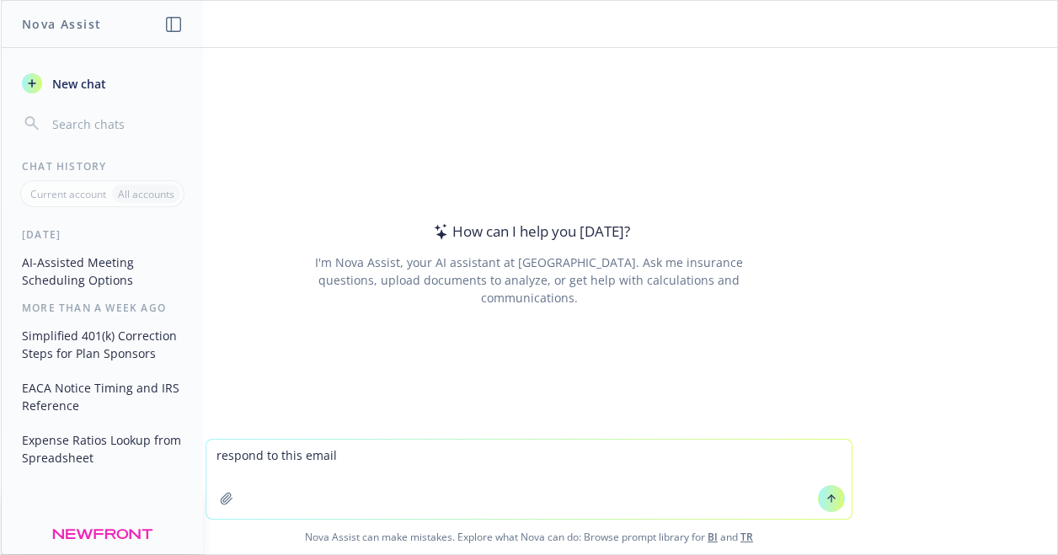
click at [370, 454] on textarea "respond to this email" at bounding box center [528, 479] width 645 height 79
paste textarea "I hope all is well! We are currently scheduled to make corrections for the inte…"
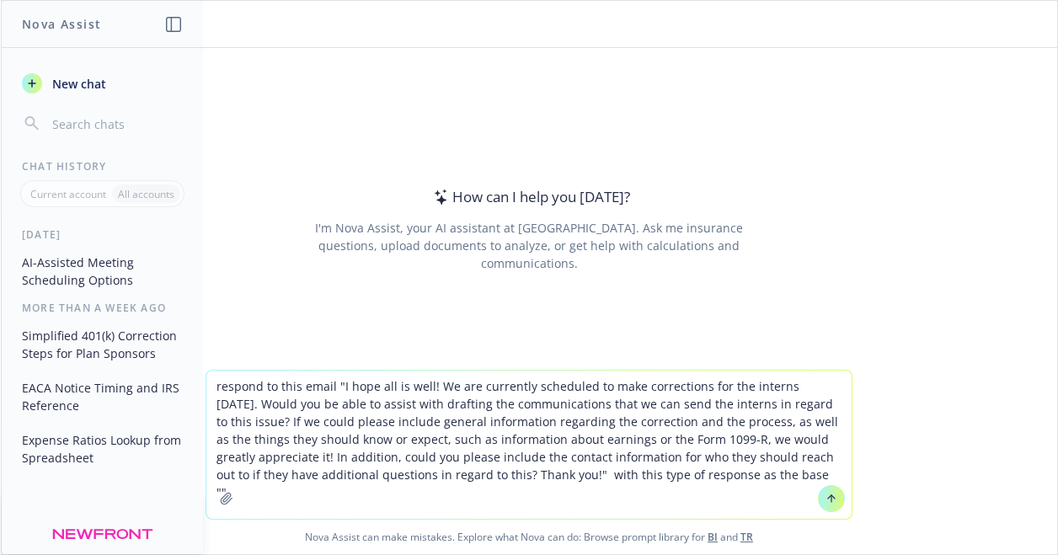
paste textarea "I hope all is well! We are currently scheduled to make corrections for the inte…"
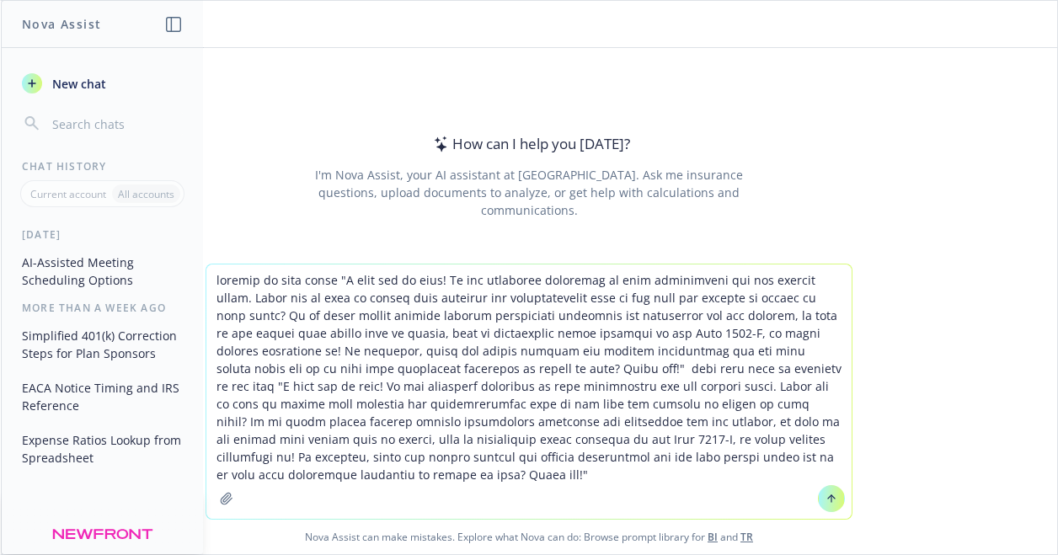
drag, startPoint x: 296, startPoint y: 477, endPoint x: 707, endPoint y: 372, distance: 424.8
click at [707, 372] on textarea at bounding box center [528, 391] width 645 height 254
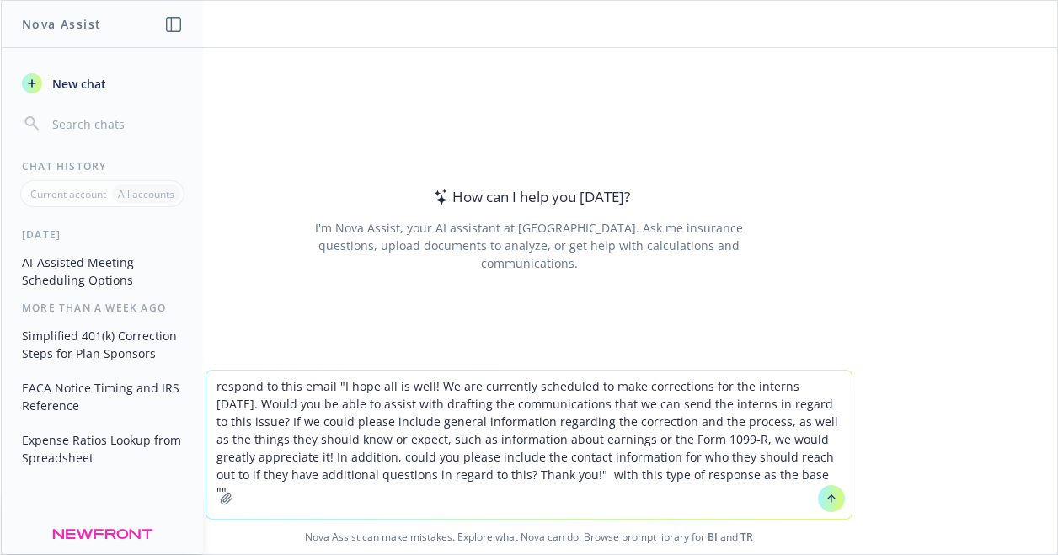
drag, startPoint x: 706, startPoint y: 471, endPoint x: 736, endPoint y: 479, distance: 31.5
click at [706, 471] on textarea "respond to this email "I hope all is well! We are currently scheduled to make c…" at bounding box center [528, 444] width 645 height 148
paste textarea "Fidelity handles the entire process. They send the check along with a notice of…"
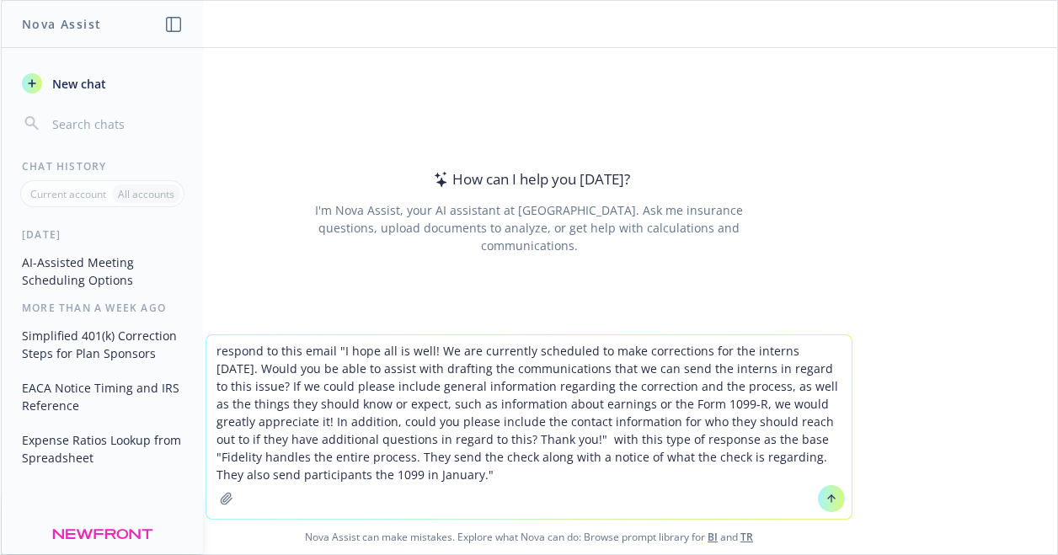
click at [701, 440] on textarea "respond to this email "I hope all is well! We are currently scheduled to make c…" at bounding box center [528, 427] width 645 height 184
type textarea "respond to this email "I hope all is well! We are currently scheduled to make c…"
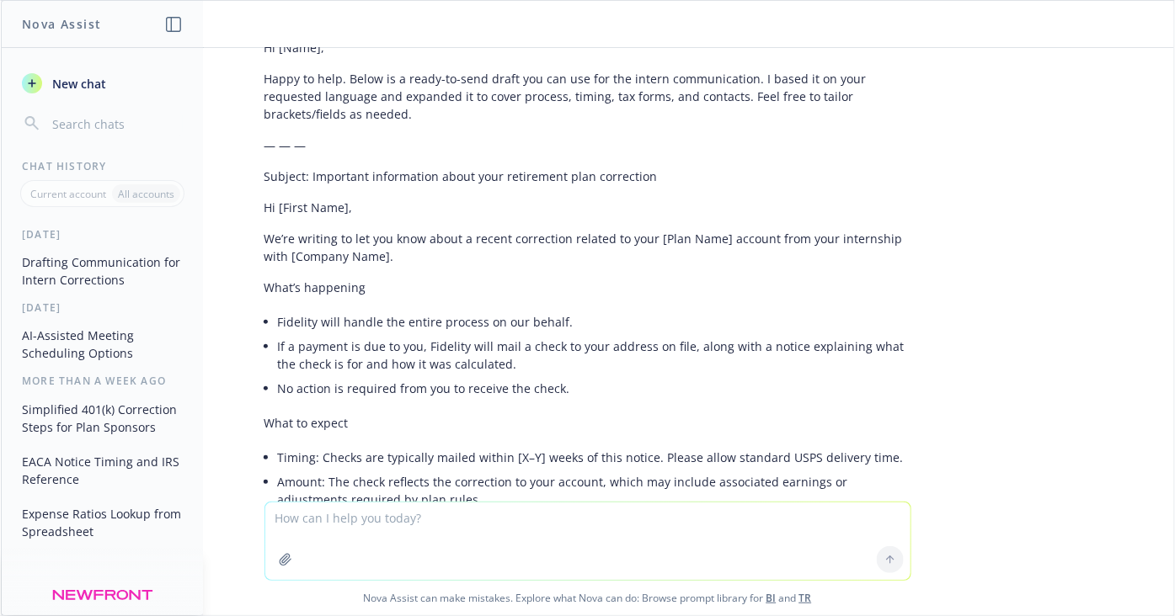
scroll to position [225, 0]
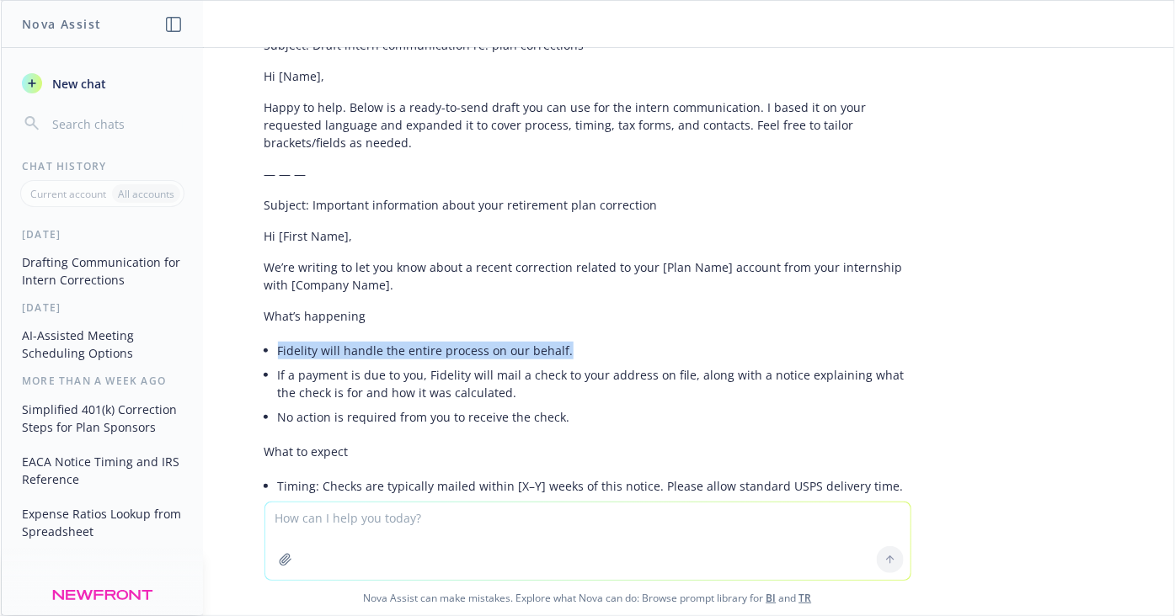
drag, startPoint x: 559, startPoint y: 344, endPoint x: 263, endPoint y: 354, distance: 296.6
click at [278, 354] on li "Fidelity will handle the entire process on our behalf." at bounding box center [594, 350] width 633 height 24
copy li "Fidelity will handle the entire process on our behalf."
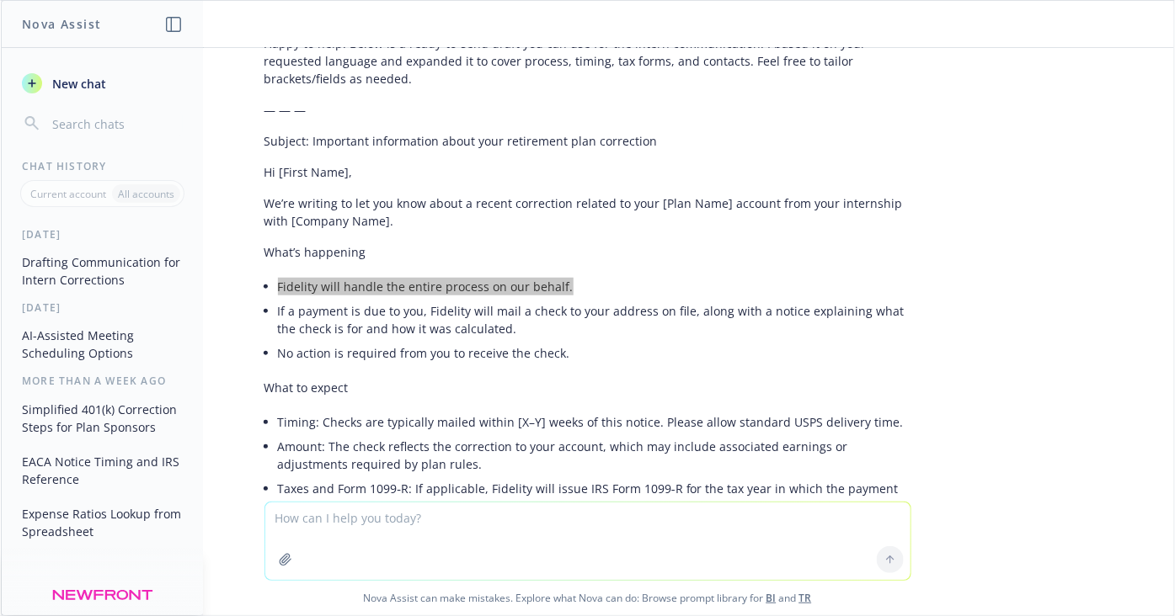
scroll to position [318, 0]
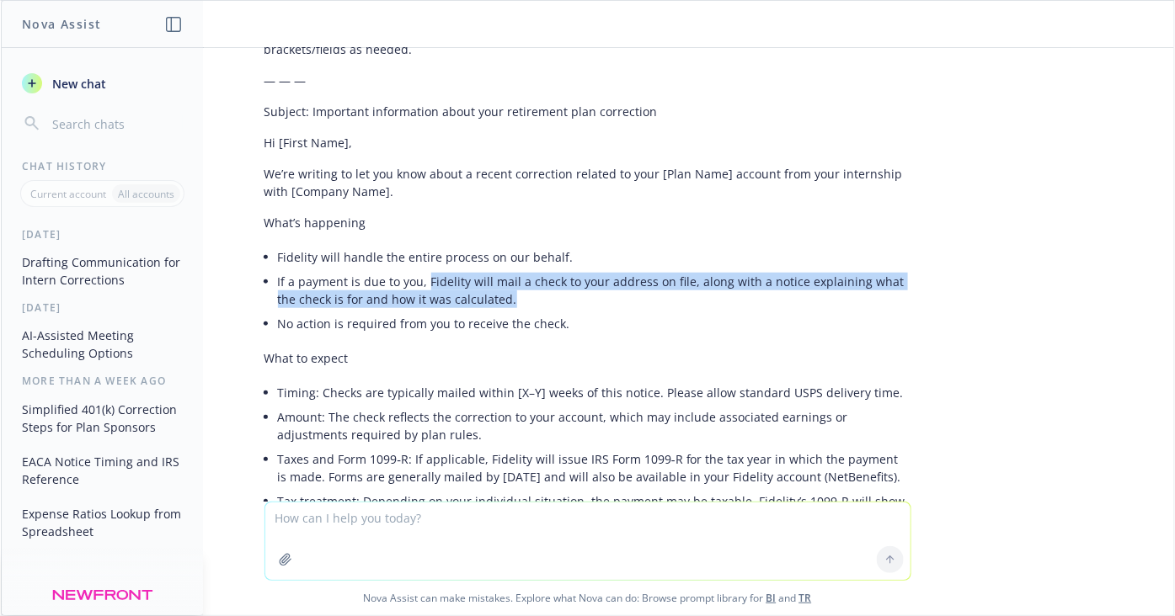
drag, startPoint x: 490, startPoint y: 299, endPoint x: 413, endPoint y: 283, distance: 79.1
click at [413, 283] on li "If a payment is due to you, Fidelity will mail a check to your address on file,…" at bounding box center [594, 290] width 633 height 42
copy li "Fidelity will mail a check to your address on file, along with a notice explain…"
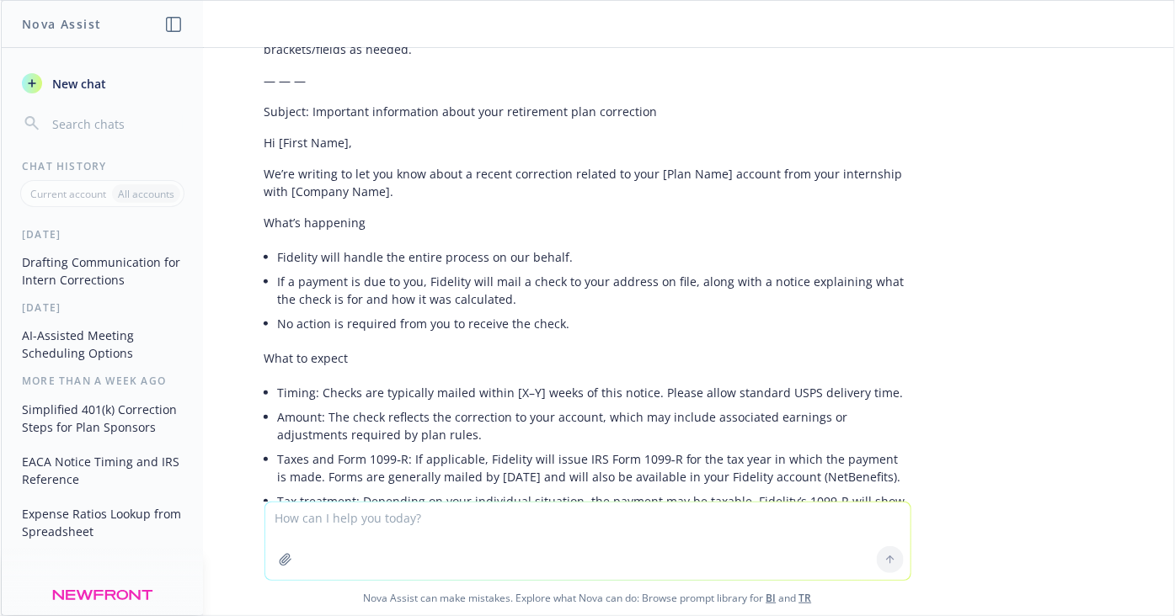
drag, startPoint x: 1005, startPoint y: 541, endPoint x: 950, endPoint y: 495, distance: 71.7
click at [1005, 541] on div "Nova Assist can make mistakes. Explore what Nova can do: Browse prompt library …" at bounding box center [587, 559] width 1173 height 114
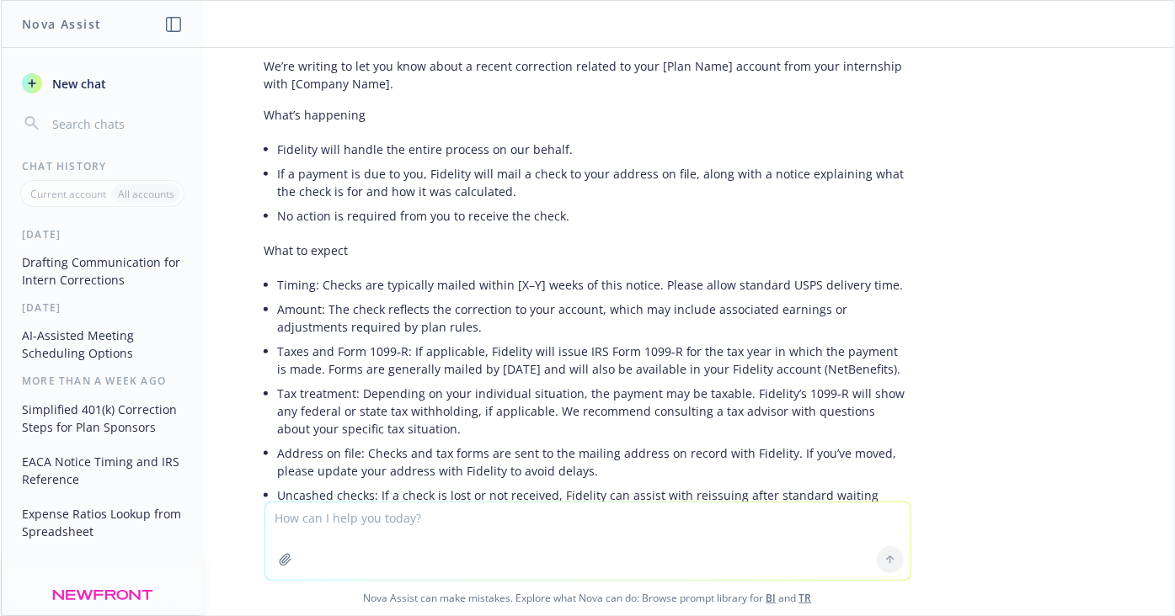
scroll to position [506, 0]
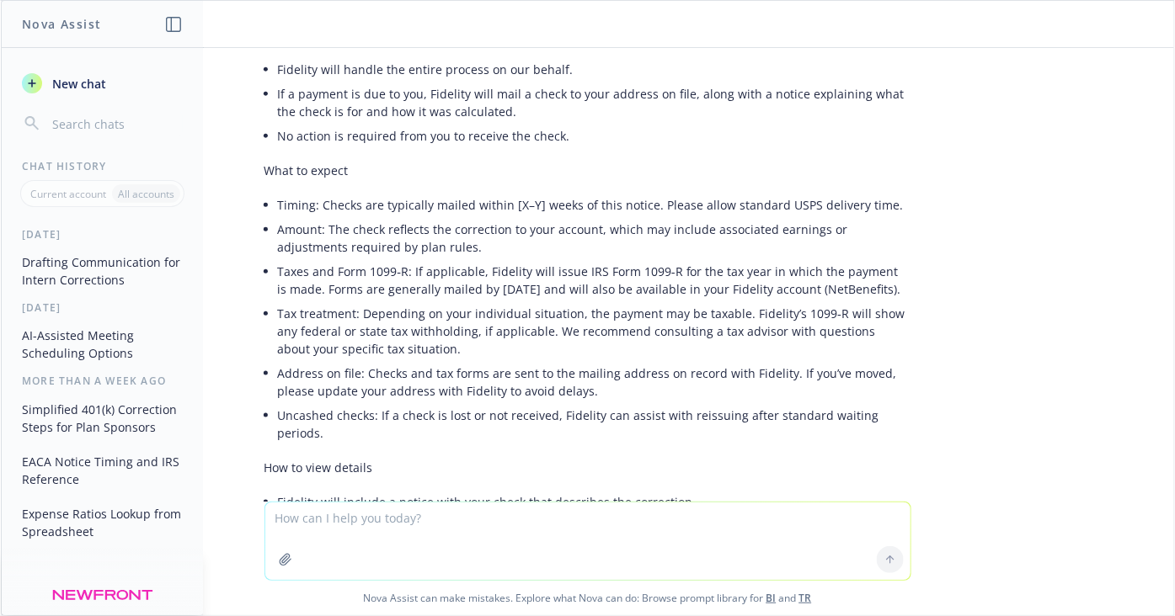
drag, startPoint x: 1013, startPoint y: 561, endPoint x: 874, endPoint y: 569, distance: 139.2
click at [1013, 561] on div "Nova Assist can make mistakes. Explore what Nova can do: Browse prompt library …" at bounding box center [587, 559] width 1173 height 114
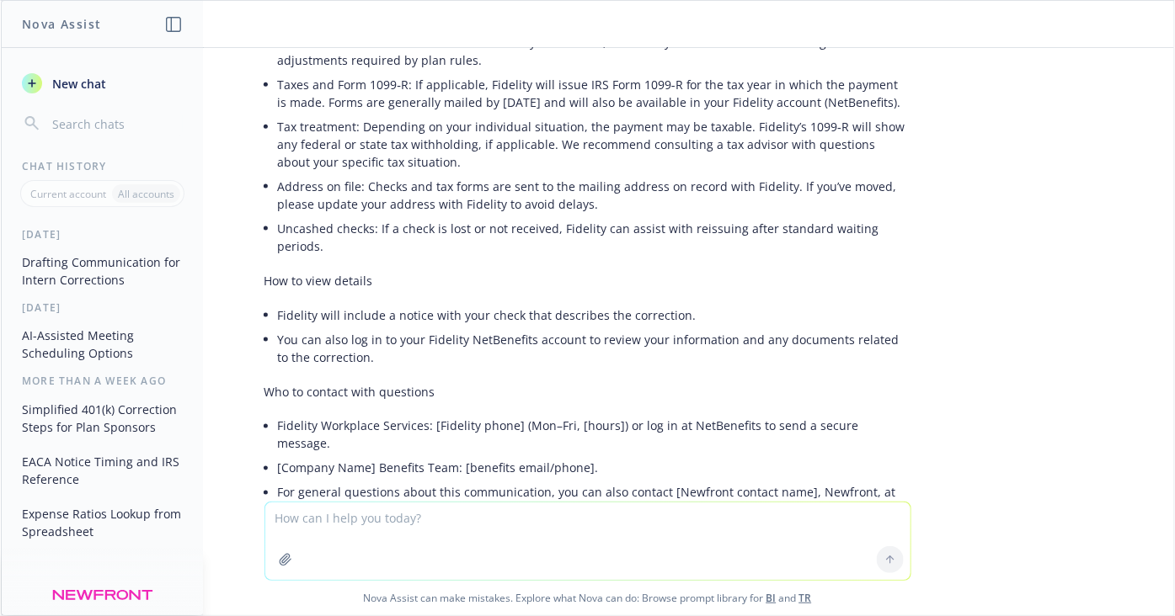
scroll to position [786, 0]
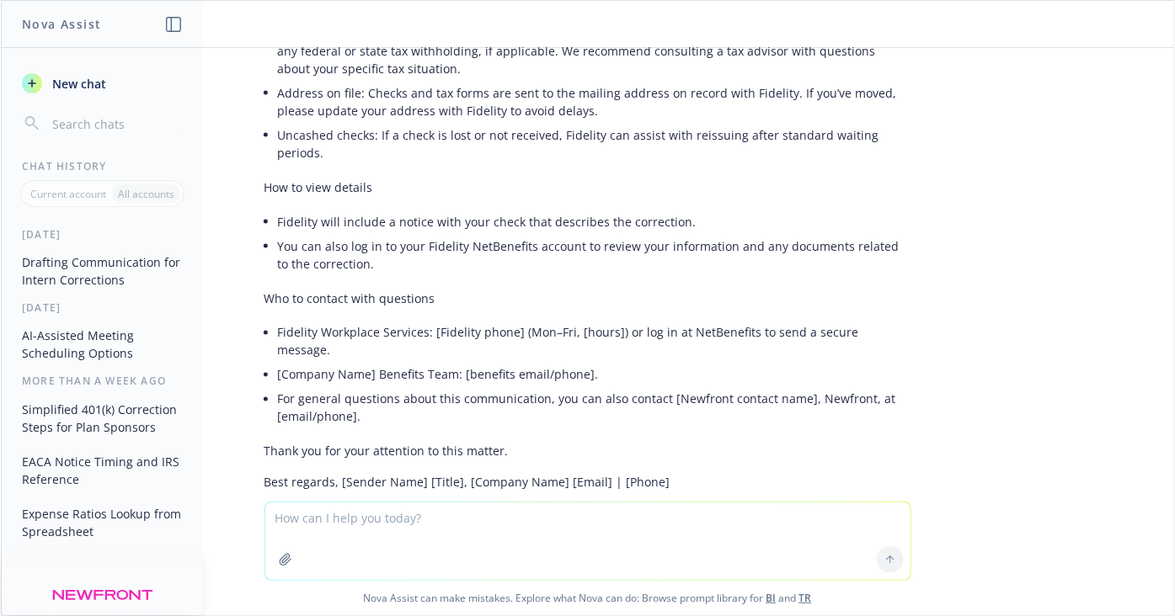
click at [461, 522] on textarea at bounding box center [587, 541] width 645 height 77
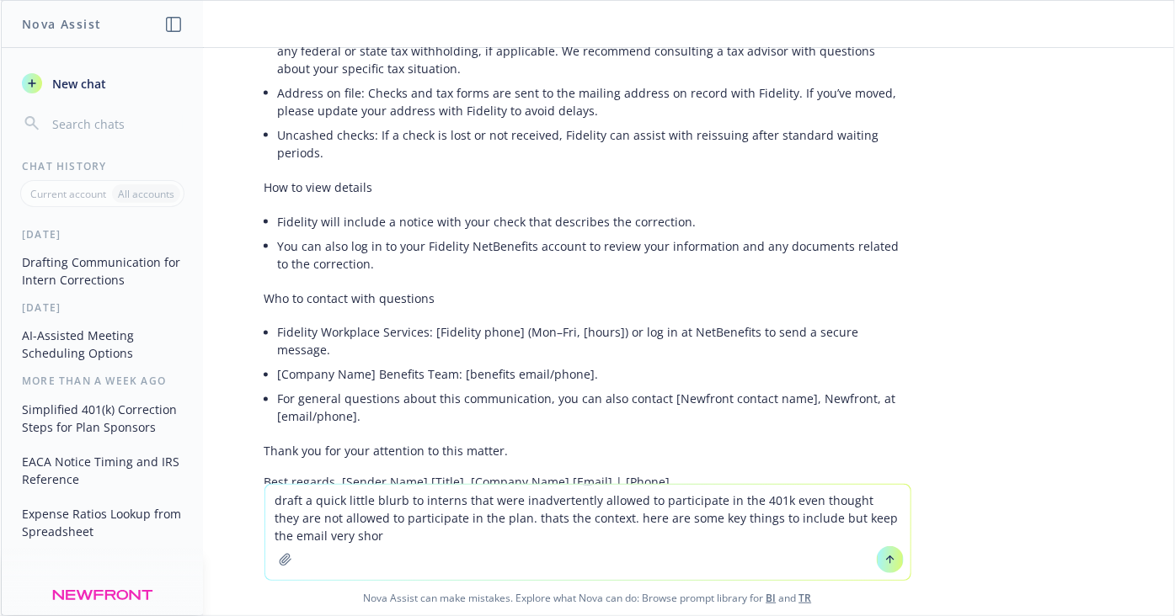
type textarea "draft a quick little blurb to interns that were inadvertently allowed to partic…"
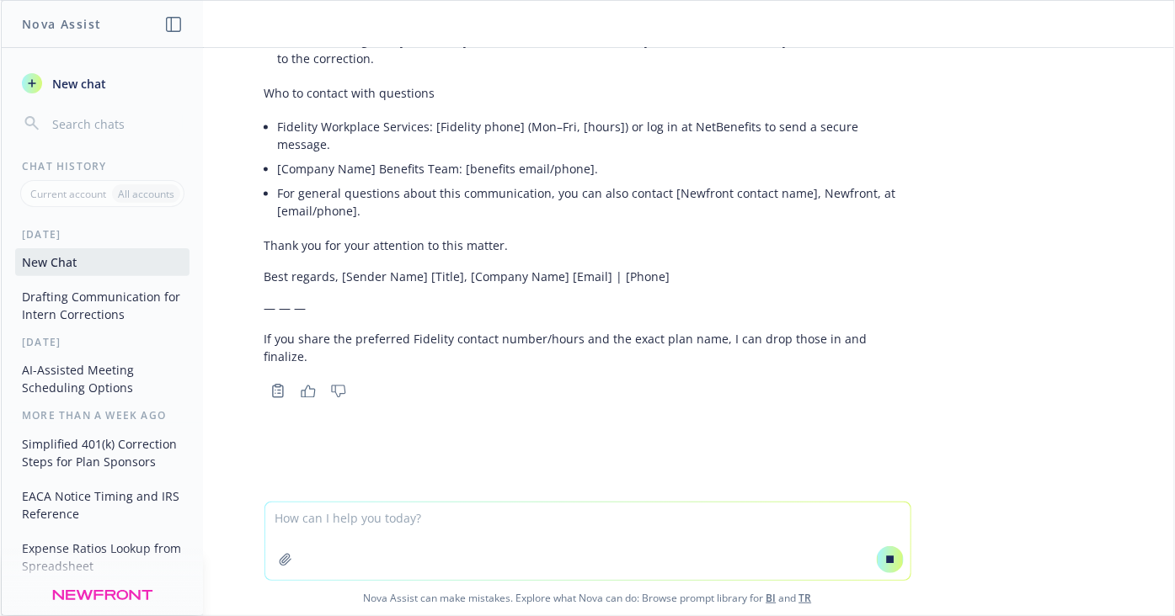
scroll to position [983, 0]
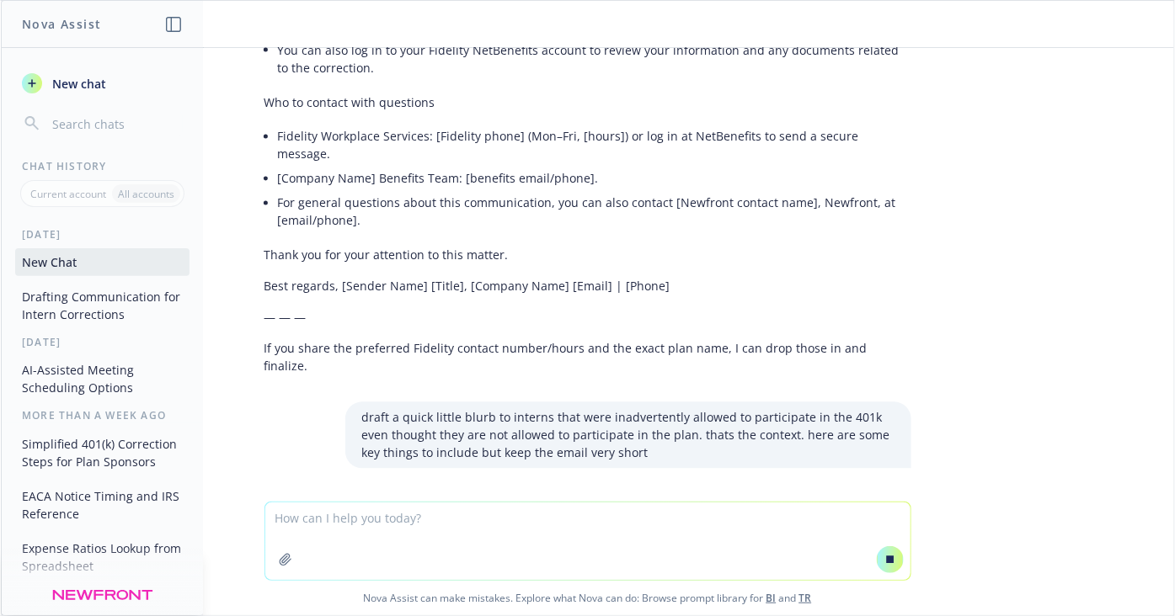
paste textarea "Fidelity will handle the entire process on our behalf. Fidelity will send the c…"
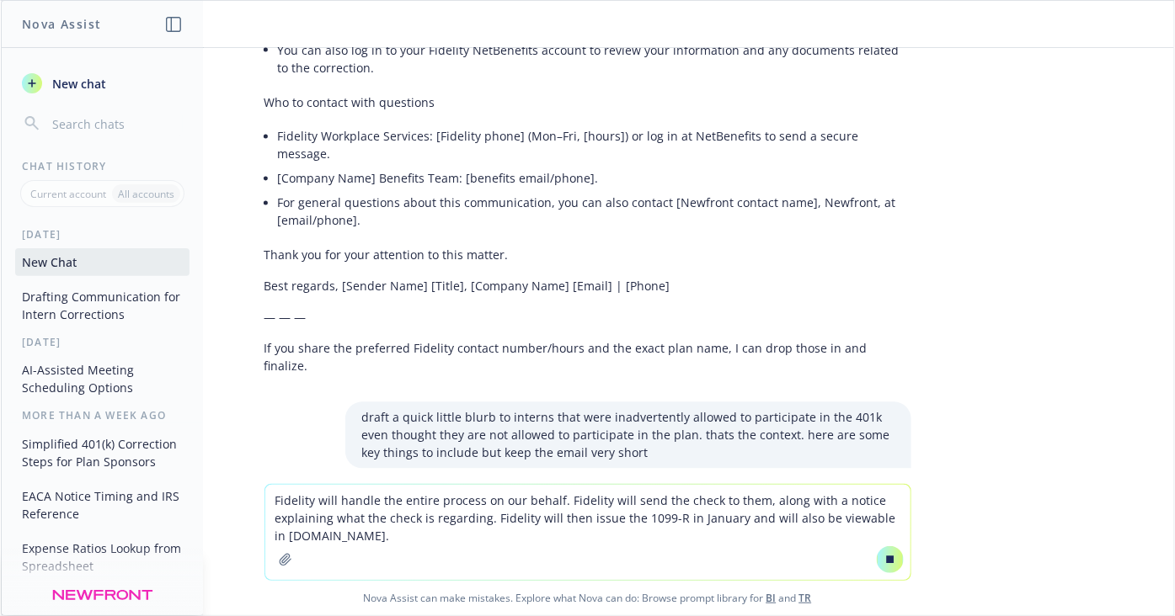
scroll to position [994, 0]
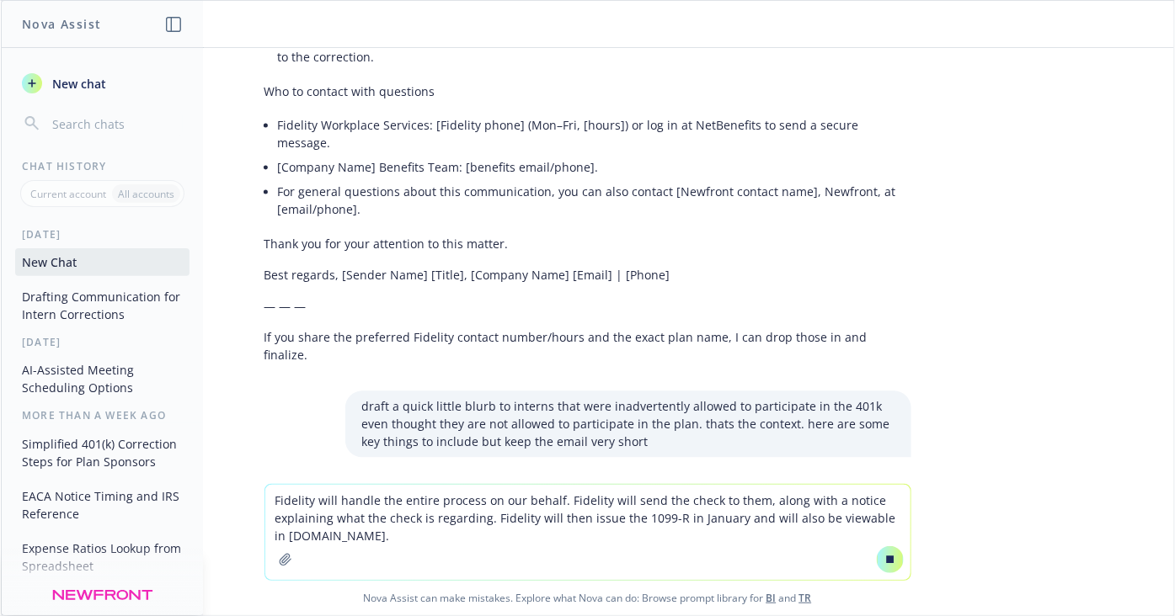
type textarea "Fidelity will handle the entire process on our behalf. Fidelity will send the c…"
click at [879, 552] on button at bounding box center [890, 559] width 27 height 27
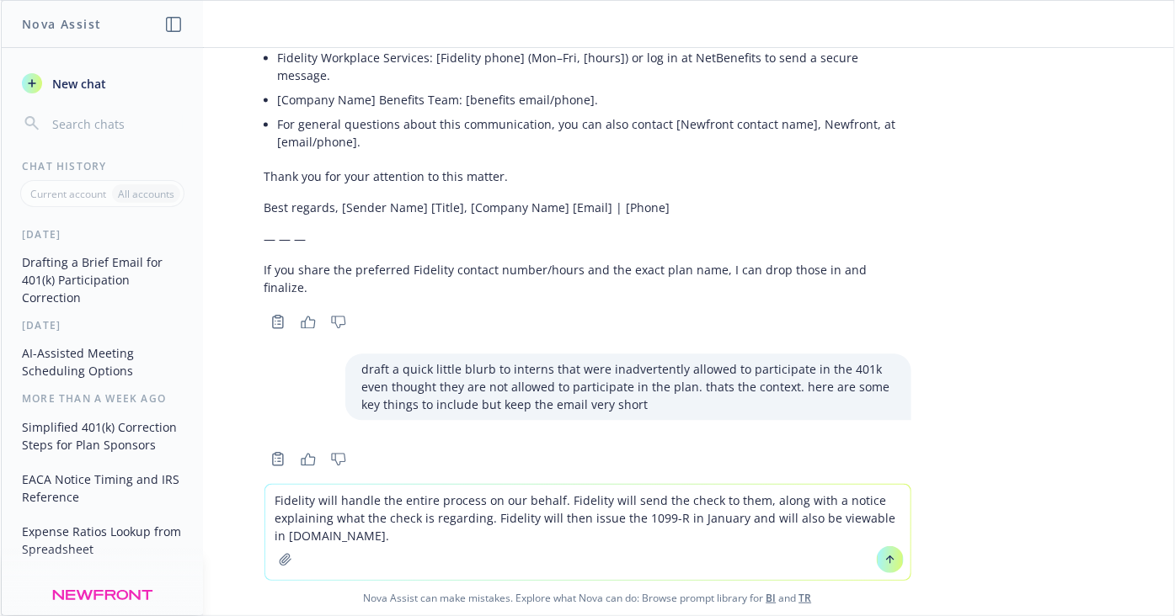
click at [884, 556] on icon at bounding box center [890, 560] width 12 height 12
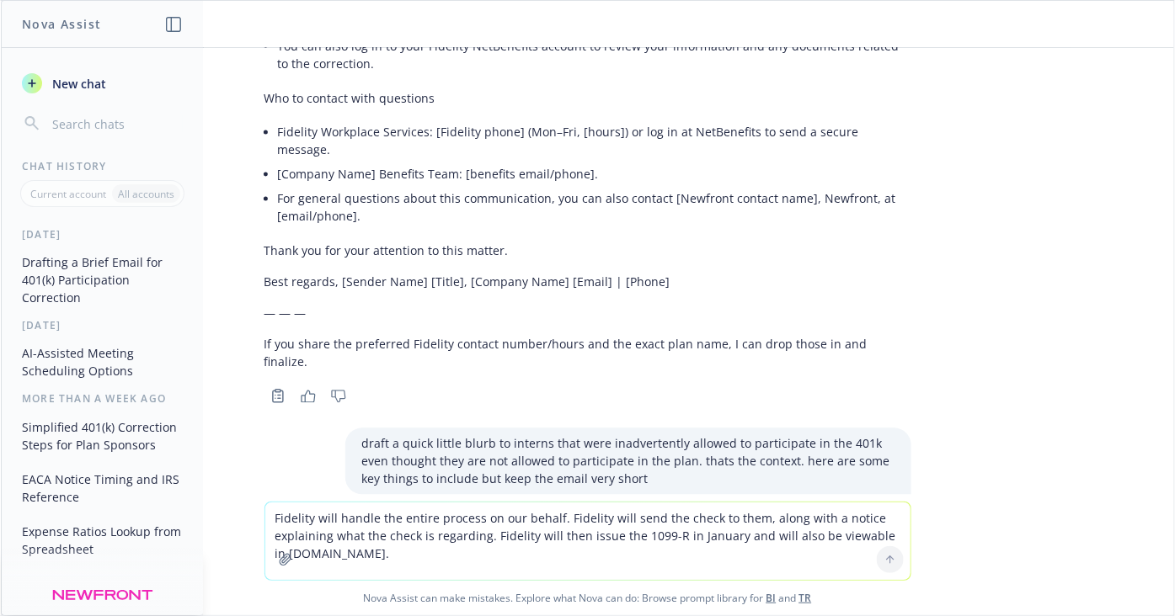
scroll to position [1078, 0]
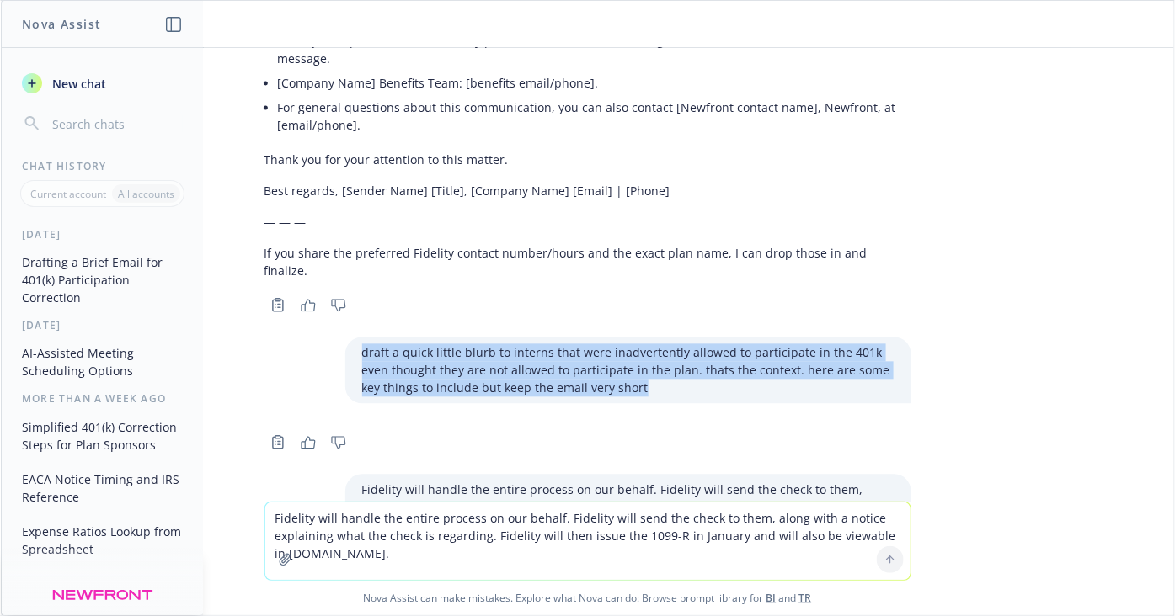
drag, startPoint x: 609, startPoint y: 335, endPoint x: 344, endPoint y: 301, distance: 267.5
click at [345, 338] on div "draft a quick little blurb to interns that were inadvertently allowed to partic…" at bounding box center [628, 371] width 566 height 67
copy p "draft a quick little blurb to interns that were inadvertently allowed to partic…"
drag, startPoint x: 600, startPoint y: 476, endPoint x: 338, endPoint y: 440, distance: 265.2
click at [345, 475] on div "Fidelity will handle the entire process on our behalf. Fidelity will send the c…" at bounding box center [628, 508] width 566 height 67
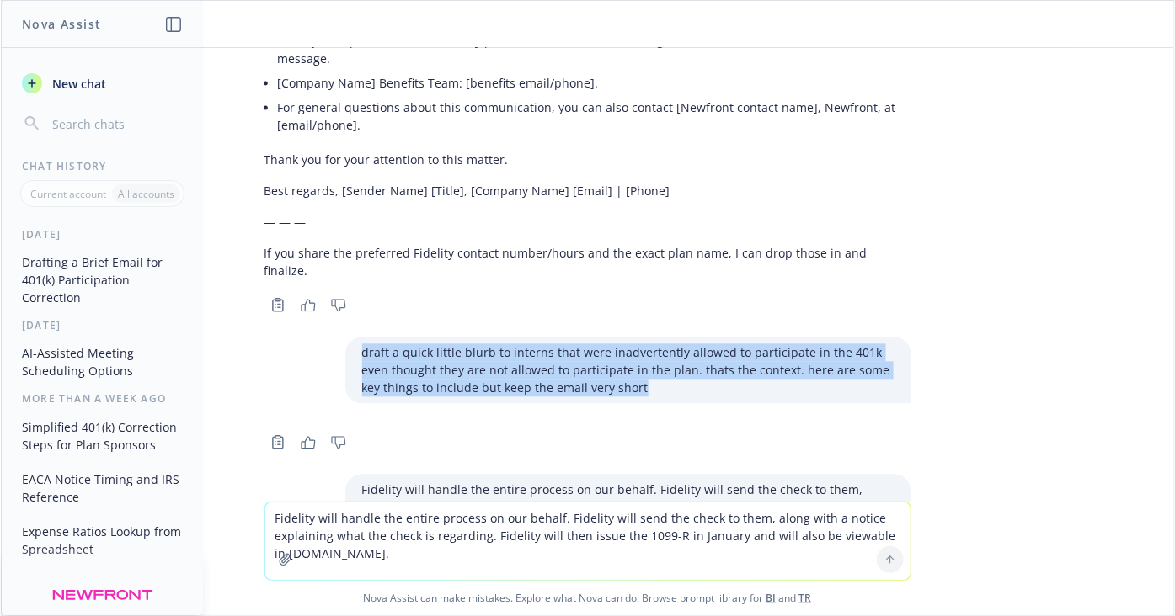
copy p "Fidelity will handle the entire process on our behalf. Fidelity will send the c…"
